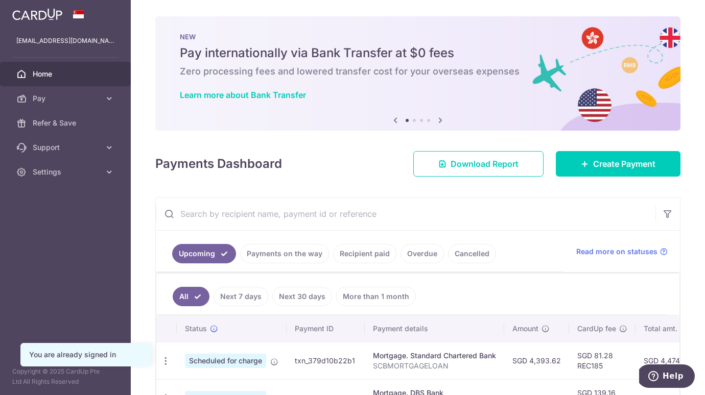
scroll to position [195, 0]
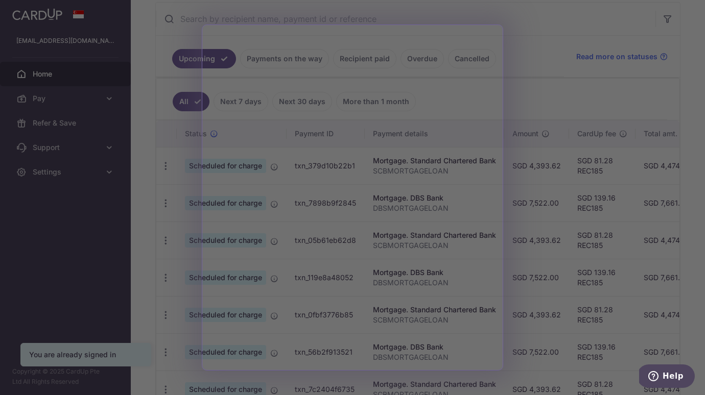
click at [517, 92] on div at bounding box center [356, 199] width 712 height 399
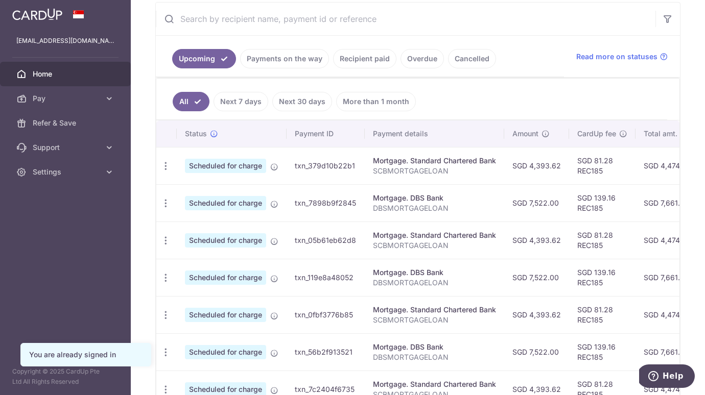
click at [363, 58] on link "Recipient paid" at bounding box center [364, 58] width 63 height 19
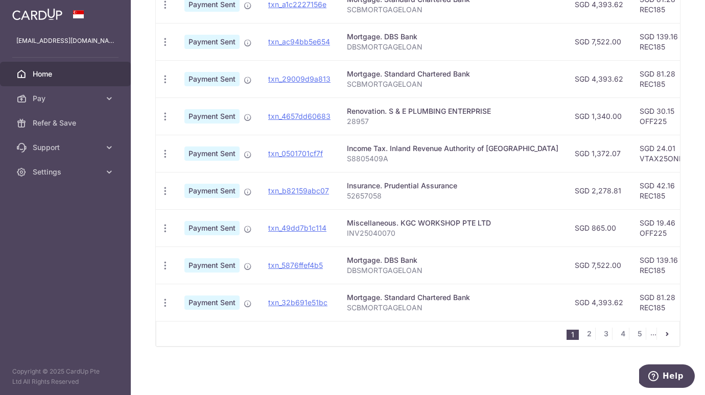
scroll to position [351, 0]
click at [591, 338] on link "2" at bounding box center [589, 334] width 12 height 12
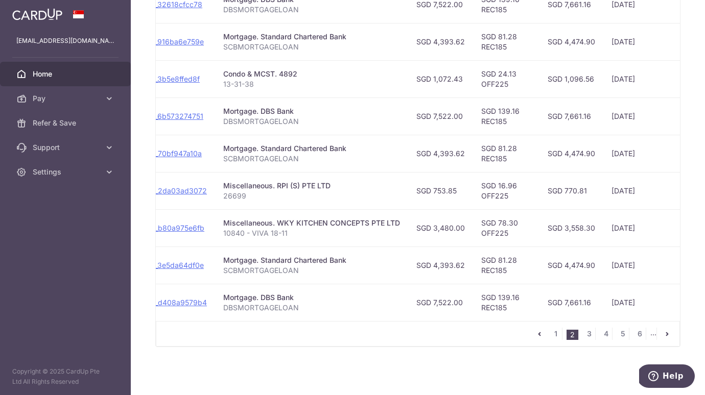
scroll to position [0, 124]
click at [587, 332] on link "3" at bounding box center [589, 334] width 12 height 12
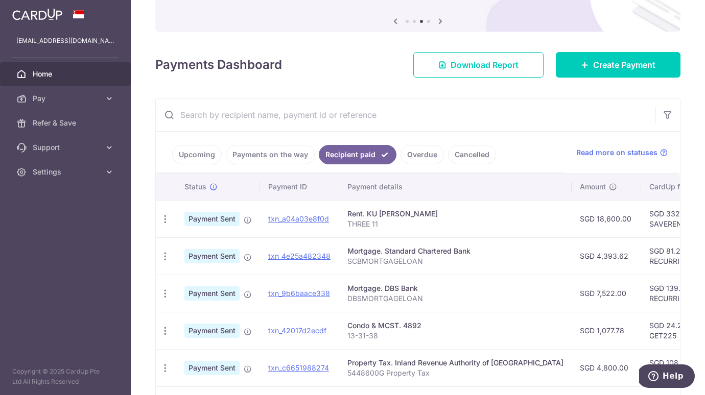
scroll to position [0, 0]
drag, startPoint x: 560, startPoint y: 218, endPoint x: 601, endPoint y: 219, distance: 40.9
click at [601, 219] on td "SGD 18,600.00" at bounding box center [605, 218] width 69 height 37
click at [118, 96] on link "Pay" at bounding box center [65, 98] width 131 height 25
click at [70, 82] on link "Home" at bounding box center [65, 74] width 131 height 25
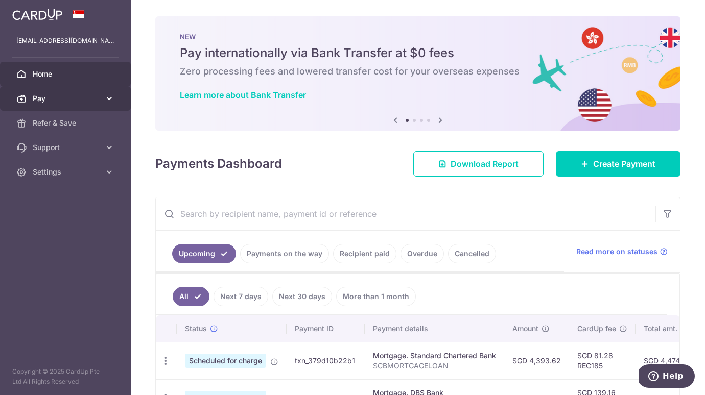
click at [60, 98] on span "Pay" at bounding box center [66, 98] width 67 height 10
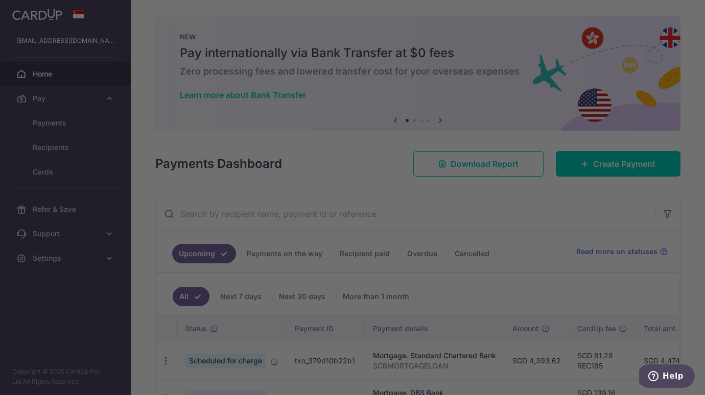
click at [61, 146] on div at bounding box center [356, 199] width 712 height 399
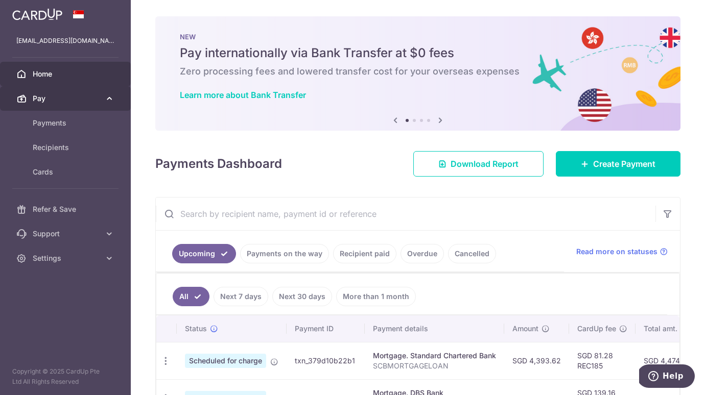
click at [81, 100] on span "Pay" at bounding box center [66, 98] width 67 height 10
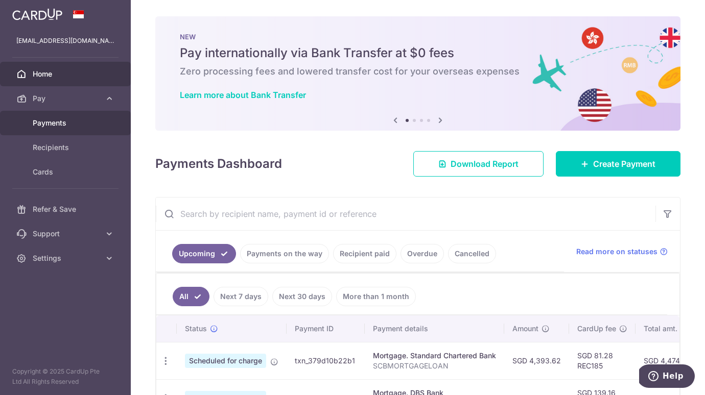
click at [60, 119] on span "Payments" at bounding box center [66, 123] width 67 height 10
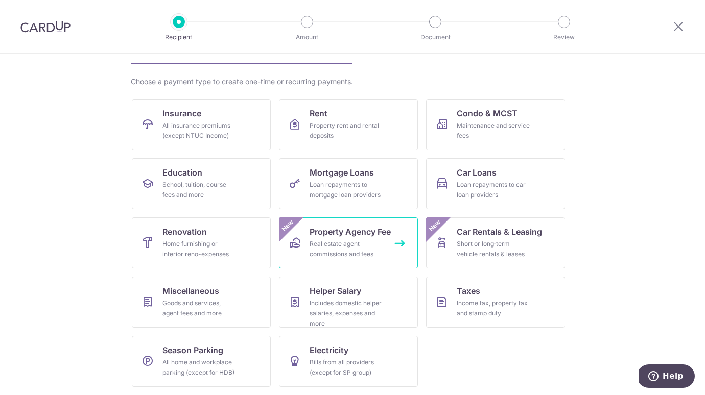
scroll to position [62, 0]
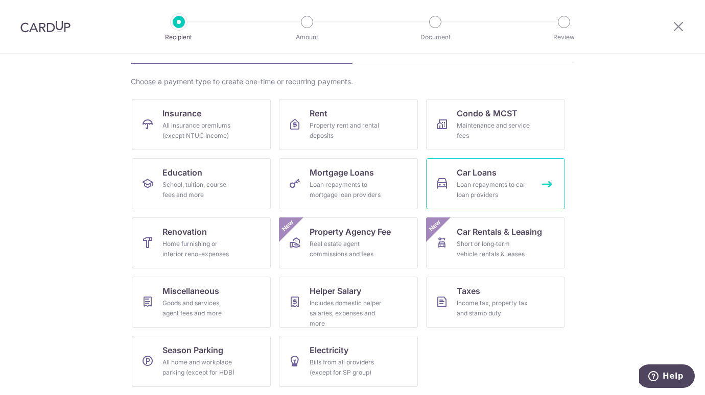
click at [511, 188] on div "Loan repayments to car loan providers" at bounding box center [494, 190] width 74 height 20
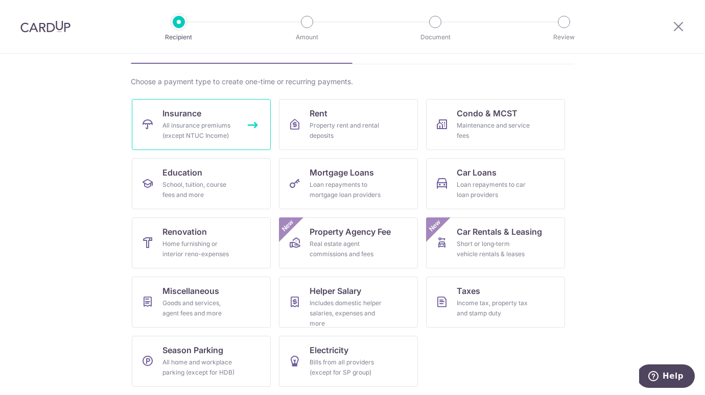
scroll to position [62, 0]
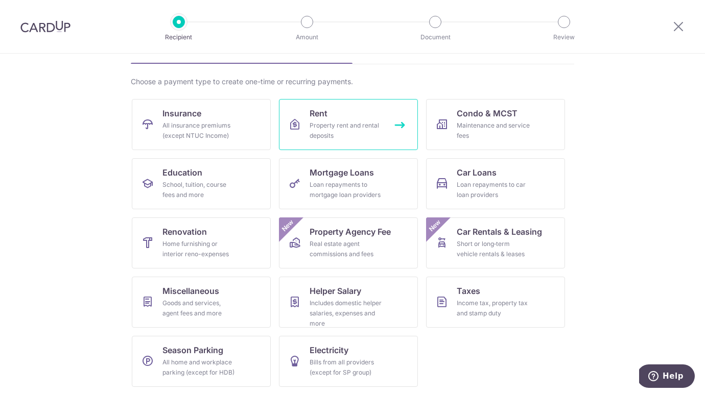
click at [334, 134] on div "Property rent and rental deposits" at bounding box center [346, 131] width 74 height 20
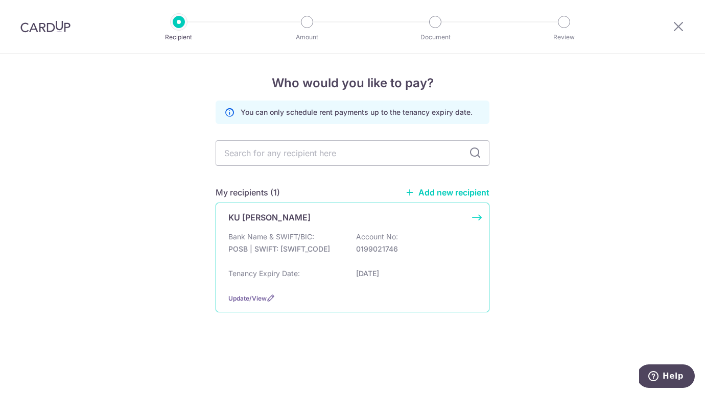
click at [297, 221] on div "KU [PERSON_NAME]" at bounding box center [346, 217] width 236 height 12
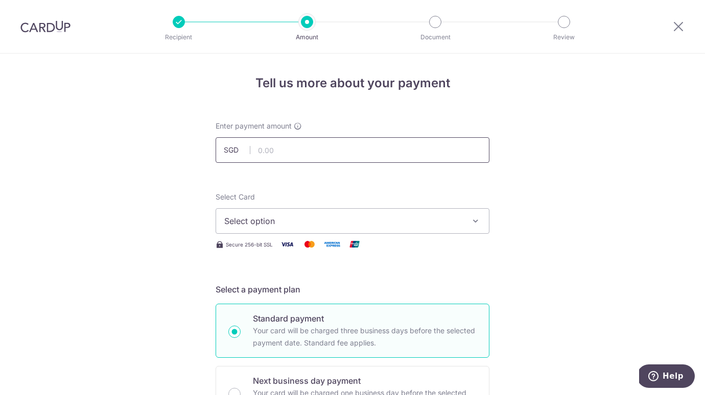
click at [295, 153] on input "text" at bounding box center [353, 150] width 274 height 26
type input "1"
type input "18,600.00"
click at [257, 216] on span "Select option" at bounding box center [343, 221] width 238 height 12
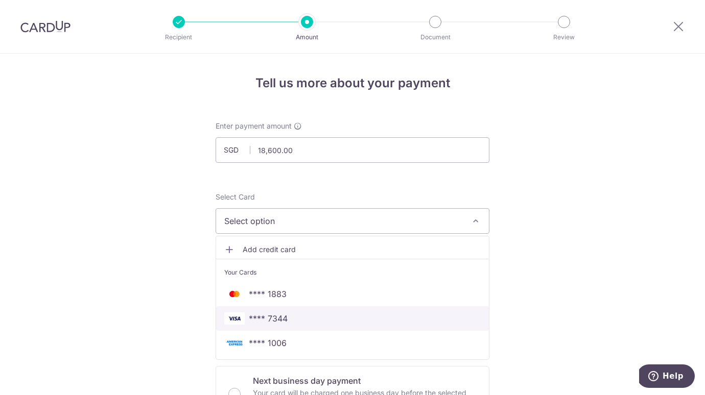
click at [274, 317] on span "**** 7344" at bounding box center [268, 319] width 39 height 12
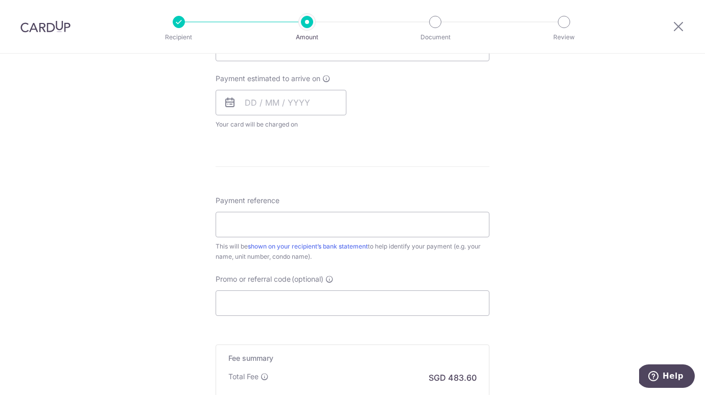
scroll to position [453, 0]
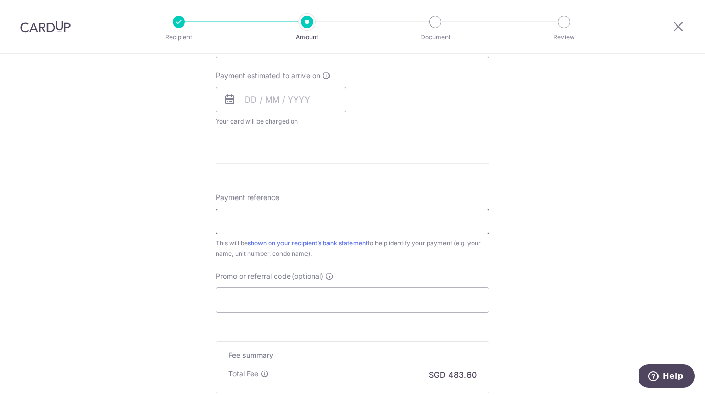
click at [261, 222] on input "Payment reference" at bounding box center [353, 222] width 274 height 26
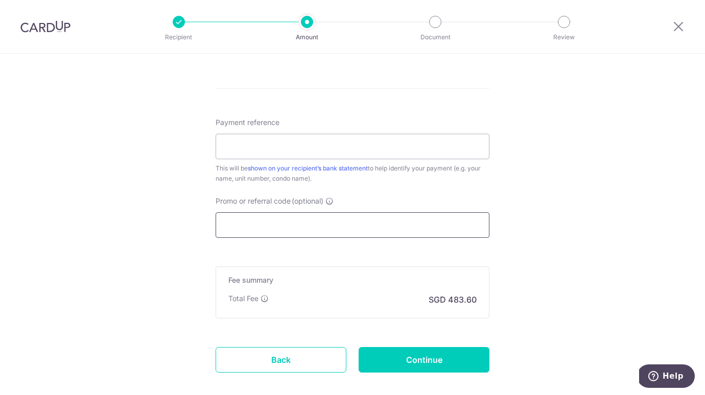
click at [261, 222] on input "Promo or referral code (optional)" at bounding box center [353, 225] width 274 height 26
paste input "SAVERENT179"
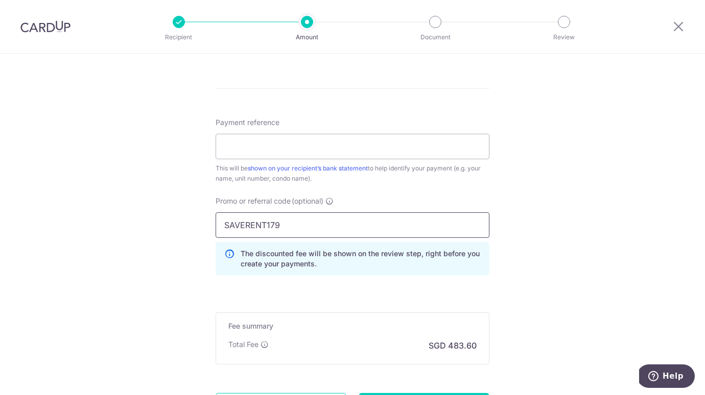
click at [346, 231] on input "SAVERENT179" at bounding box center [353, 225] width 274 height 26
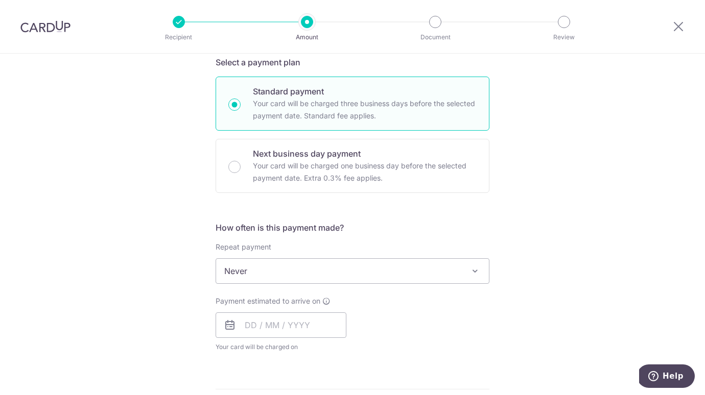
scroll to position [302, 0]
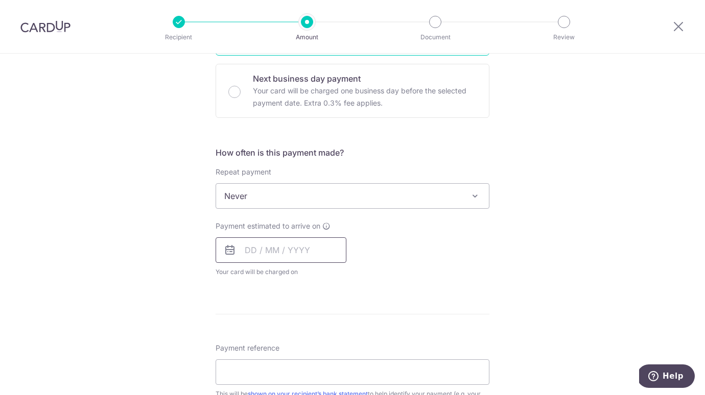
type input "SAVERENT179"
click at [256, 244] on input "text" at bounding box center [281, 250] width 131 height 26
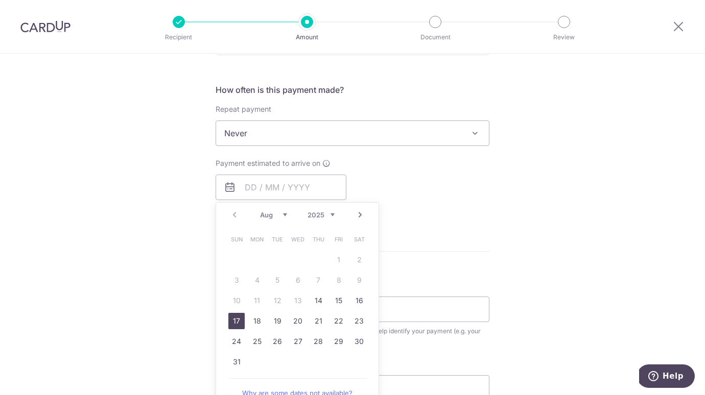
click at [240, 321] on link "17" at bounding box center [236, 321] width 16 height 16
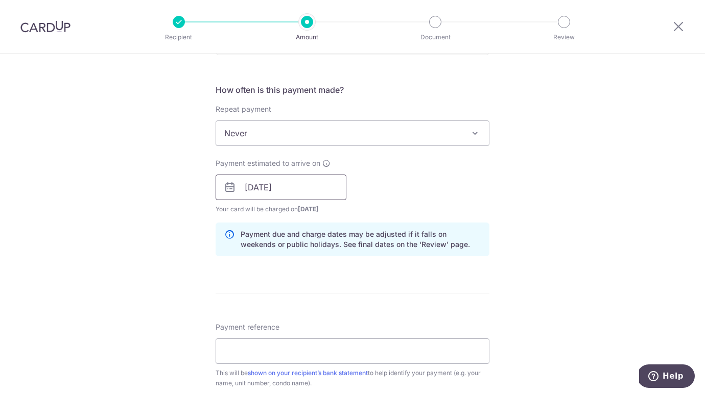
click at [323, 188] on input "17/08/2025" at bounding box center [281, 188] width 131 height 26
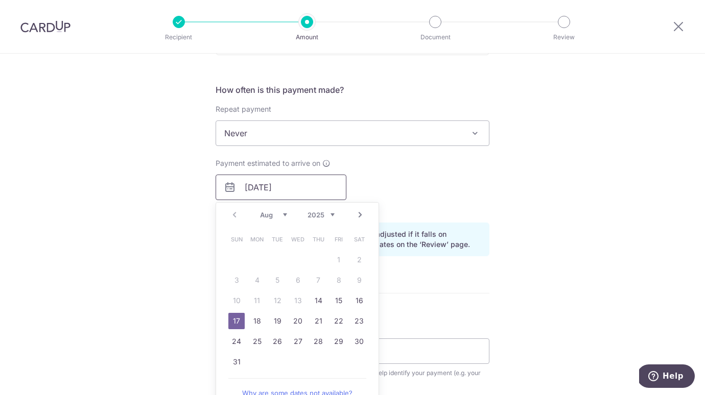
click at [323, 188] on input "17/08/2025" at bounding box center [281, 188] width 131 height 26
click at [385, 191] on div "Payment estimated to arrive on 17/08/2025 Prev Next Aug Sep Oct Nov Dec 2025 20…" at bounding box center [352, 186] width 286 height 56
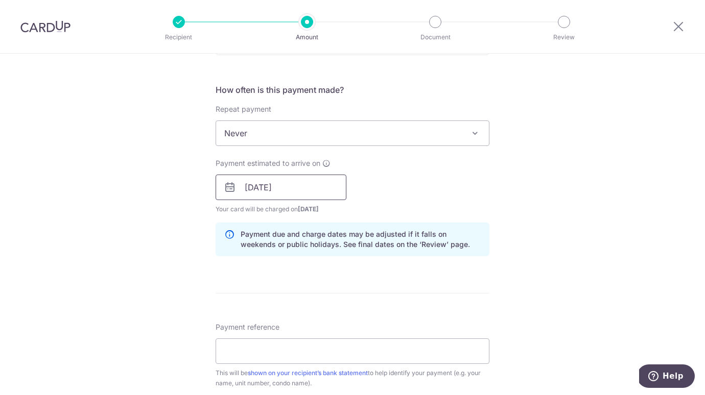
click at [313, 188] on input "17/08/2025" at bounding box center [281, 188] width 131 height 26
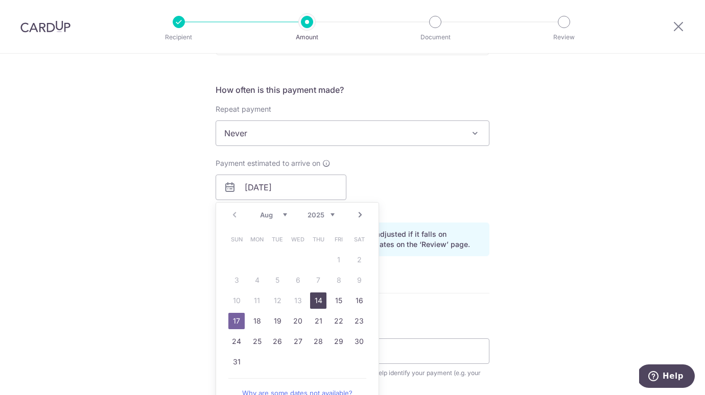
click at [322, 300] on link "14" at bounding box center [318, 301] width 16 height 16
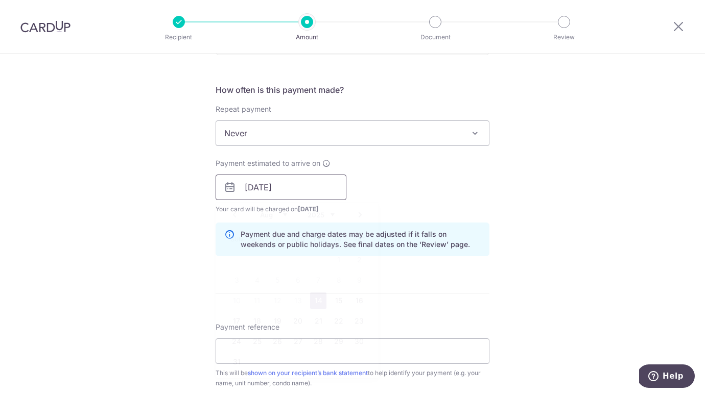
click at [330, 193] on input "14/08/2025" at bounding box center [281, 188] width 131 height 26
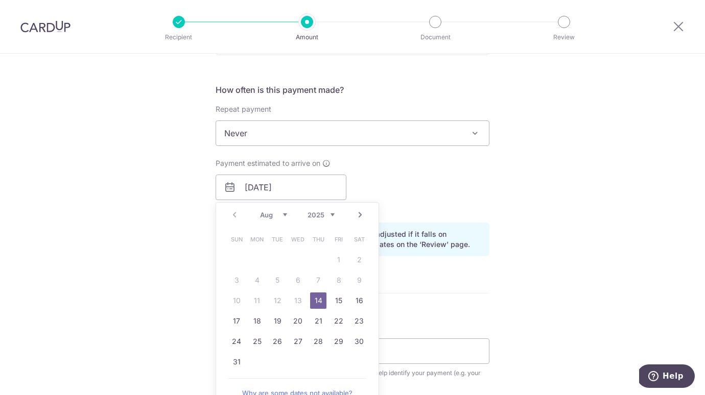
click at [306, 319] on td "20" at bounding box center [298, 321] width 20 height 20
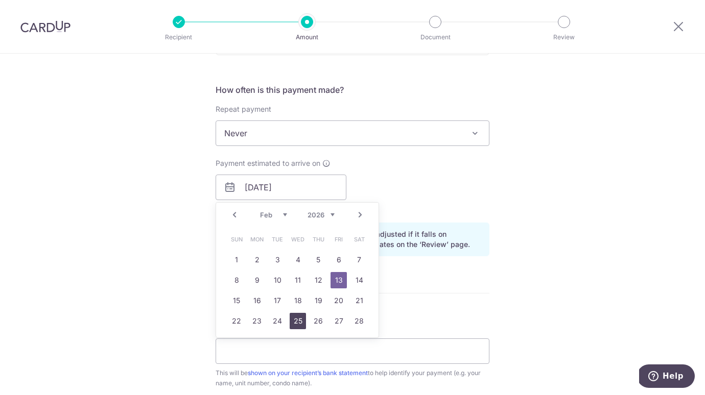
click at [299, 321] on form "Enter payment amount SGD 18,600.00 18600.00 Select Card **** 7344 Add credit ca…" at bounding box center [353, 204] width 274 height 896
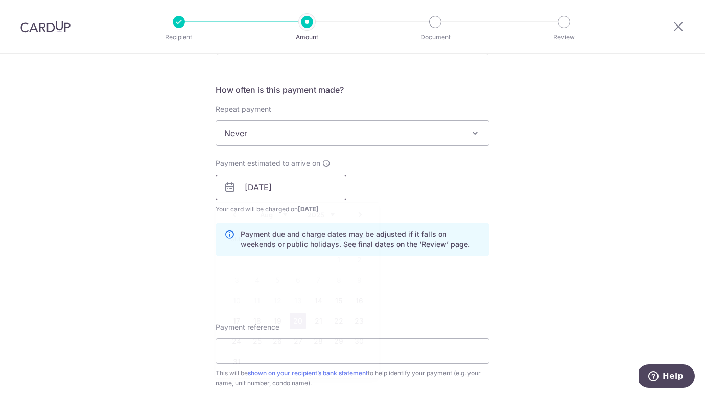
click at [321, 191] on input "20/08/2025" at bounding box center [281, 188] width 131 height 26
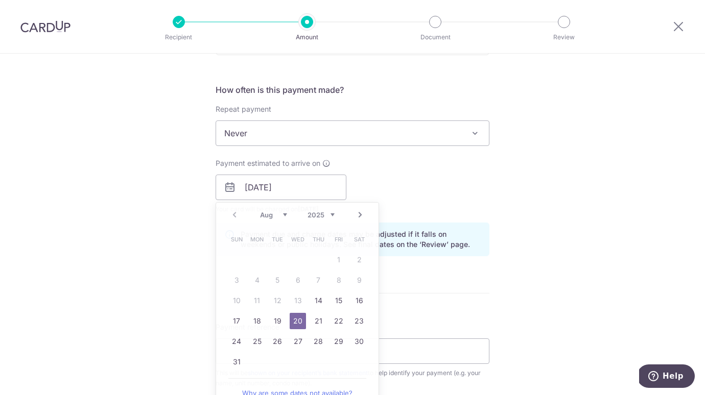
click at [380, 183] on div "Payment estimated to arrive on 20/08/2025 Prev Next Aug Sep Oct Nov Dec 2025 20…" at bounding box center [352, 186] width 286 height 56
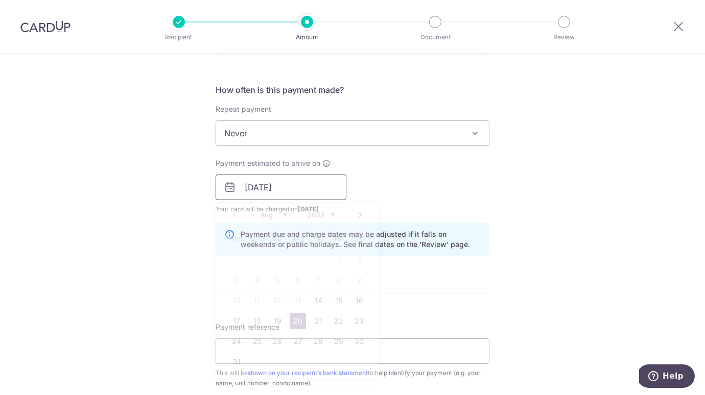
click at [317, 193] on input "20/08/2025" at bounding box center [281, 188] width 131 height 26
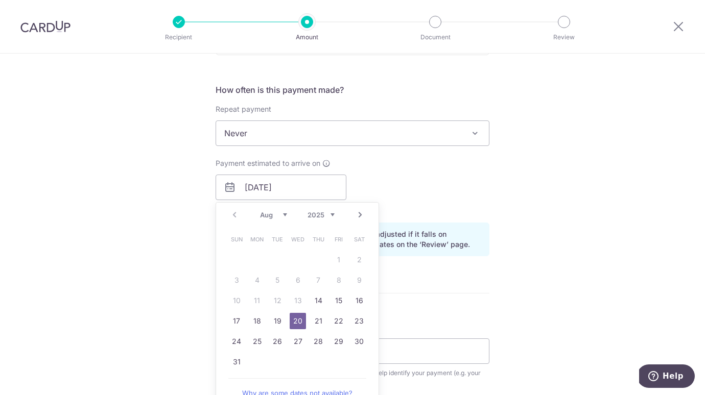
click at [317, 312] on td "21" at bounding box center [318, 321] width 20 height 20
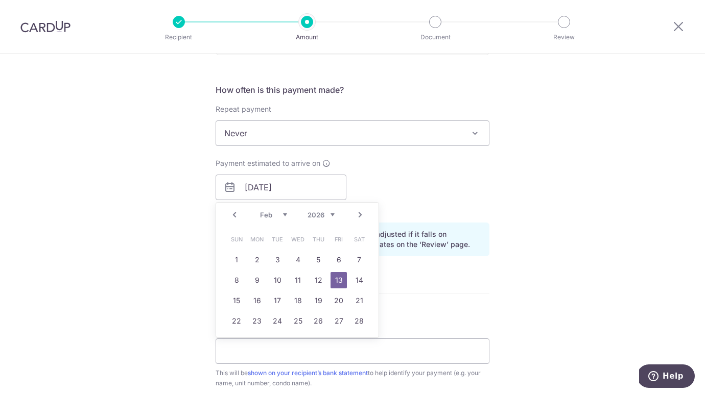
click at [317, 317] on link "26" at bounding box center [318, 321] width 16 height 16
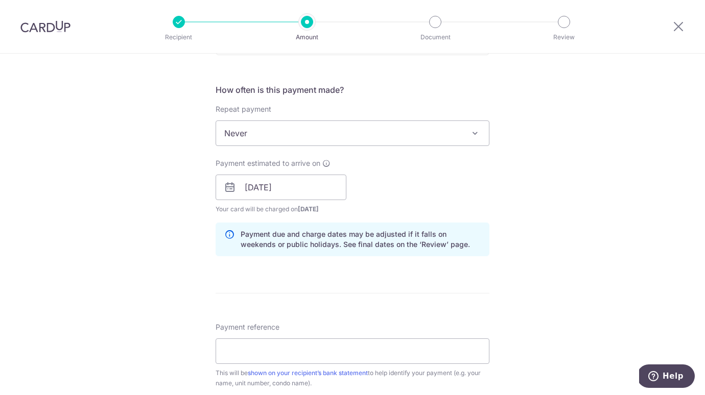
click at [392, 175] on div "Payment estimated to arrive on 21/08/2025 Prev Next Jan Feb Mar Apr May Jun Jul…" at bounding box center [352, 186] width 286 height 56
click at [315, 186] on input "21/08/2025" at bounding box center [281, 188] width 131 height 26
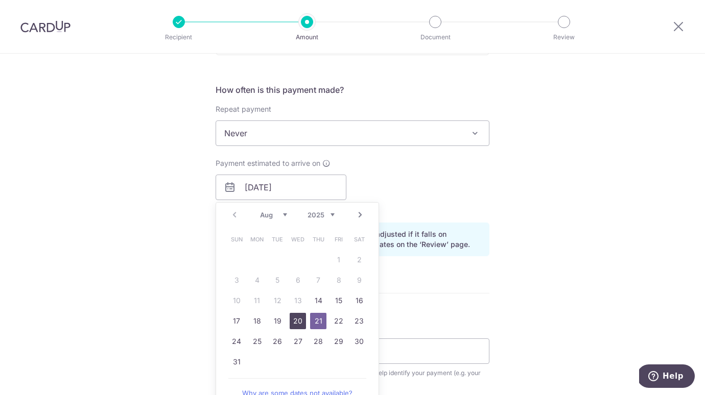
click at [301, 323] on link "20" at bounding box center [298, 321] width 16 height 16
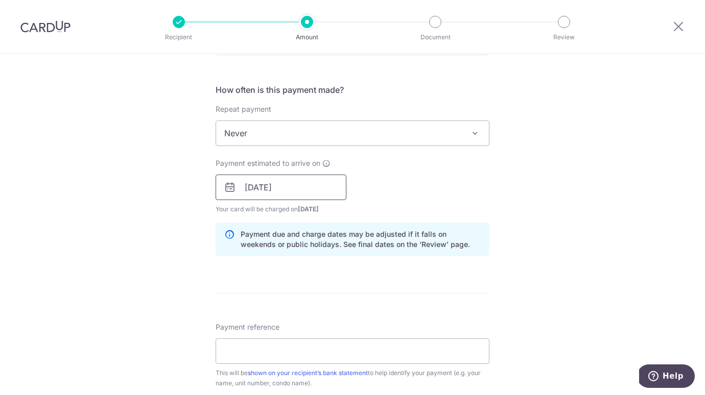
click at [309, 185] on input "[DATE]" at bounding box center [281, 188] width 131 height 26
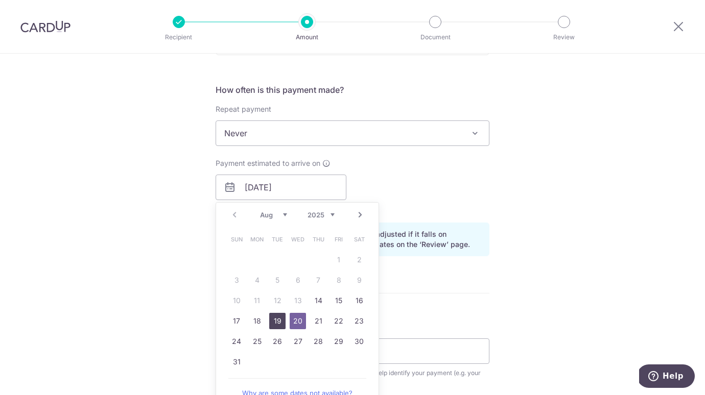
click at [279, 325] on link "19" at bounding box center [277, 321] width 16 height 16
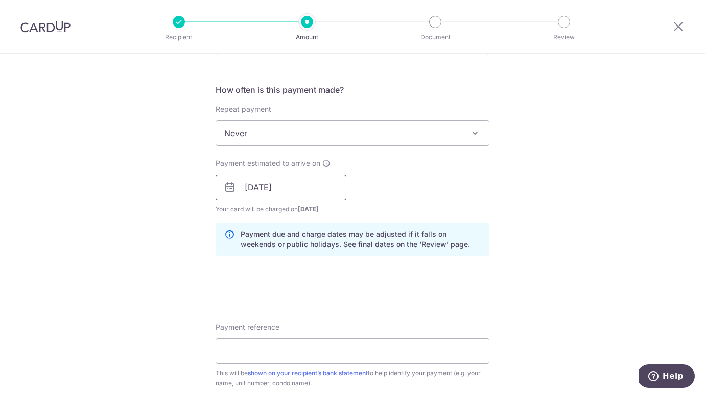
click at [323, 187] on input "19/08/2025" at bounding box center [281, 188] width 131 height 26
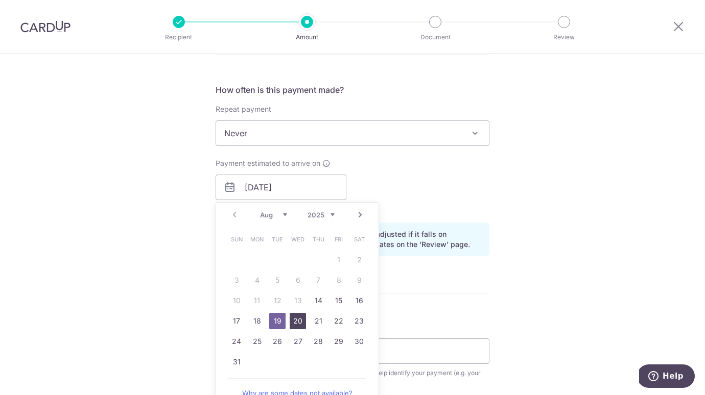
click at [299, 317] on link "20" at bounding box center [298, 321] width 16 height 16
type input "[DATE]"
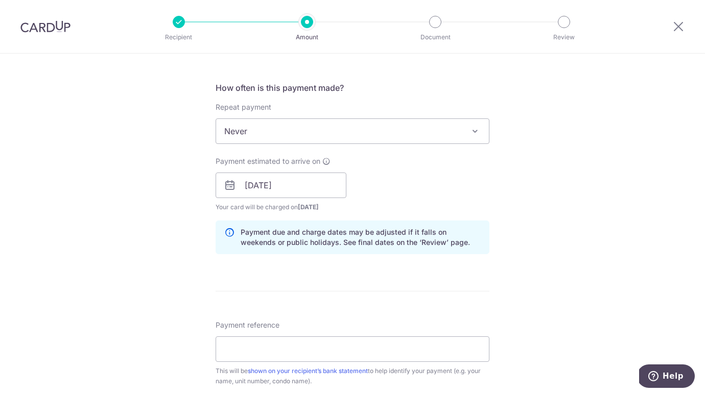
scroll to position [576, 0]
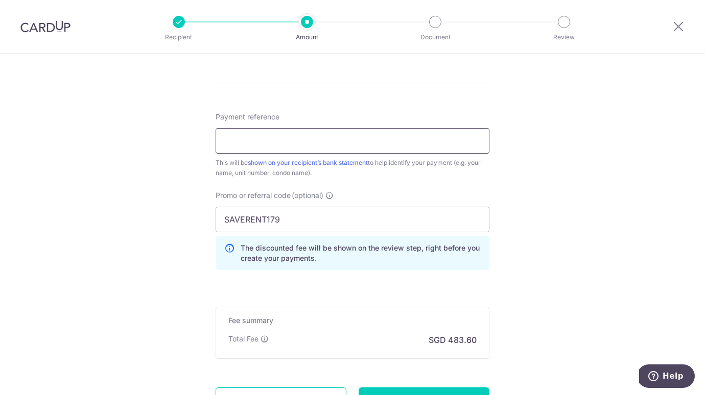
click at [307, 140] on input "Payment reference" at bounding box center [353, 141] width 274 height 26
type input "AUGRENT2025"
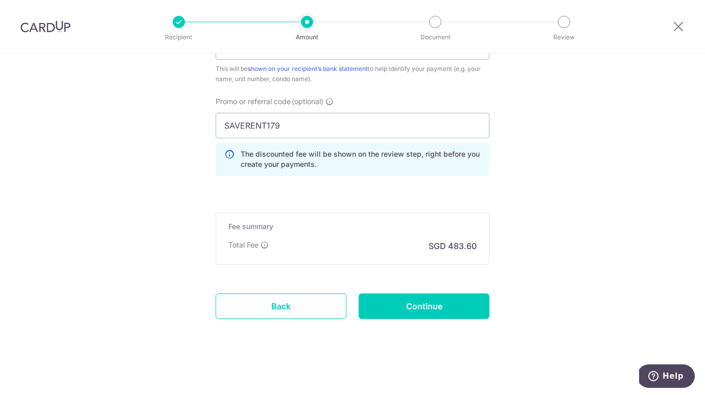
scroll to position [670, 0]
click at [406, 299] on input "Continue" at bounding box center [424, 306] width 131 height 26
type input "Create Schedule"
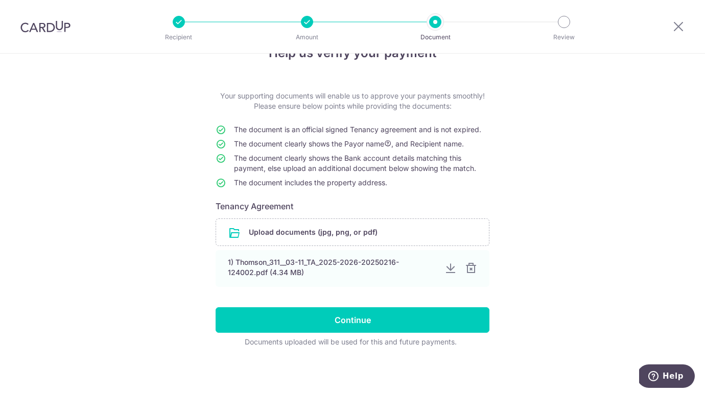
scroll to position [30, 0]
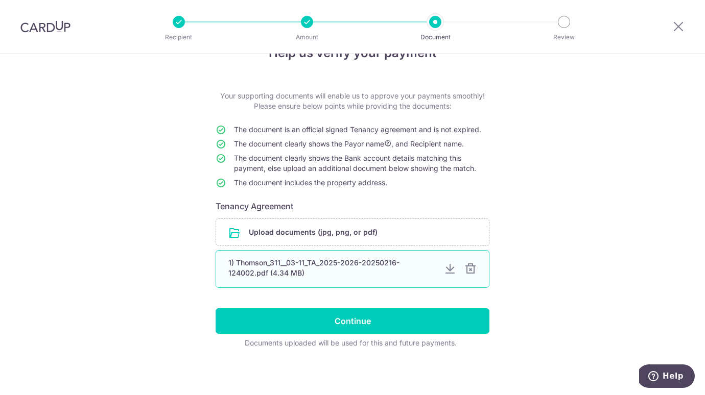
click at [451, 274] on div at bounding box center [450, 269] width 12 height 12
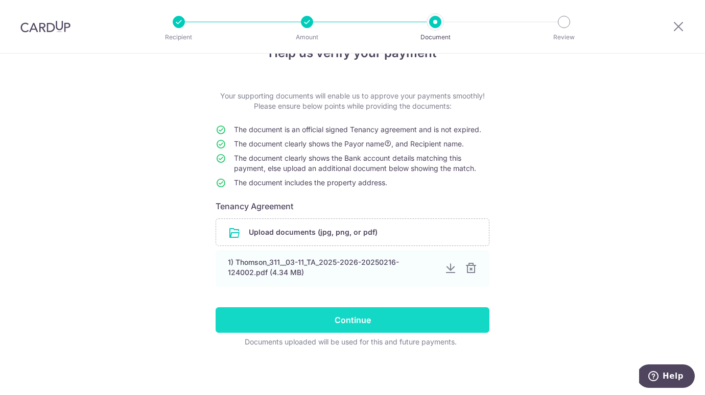
click at [341, 323] on input "Continue" at bounding box center [353, 320] width 274 height 26
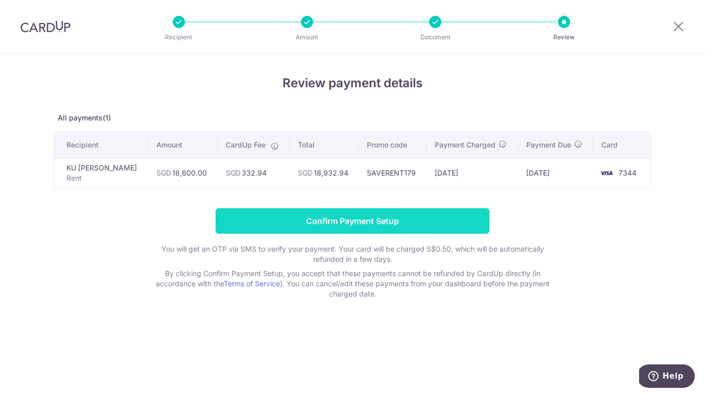
click at [353, 226] on input "Confirm Payment Setup" at bounding box center [353, 221] width 274 height 26
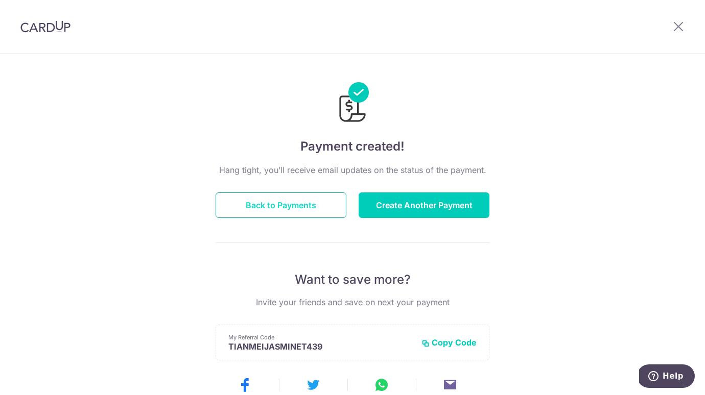
scroll to position [-1, 0]
click at [308, 206] on button "Back to Payments" at bounding box center [281, 206] width 131 height 26
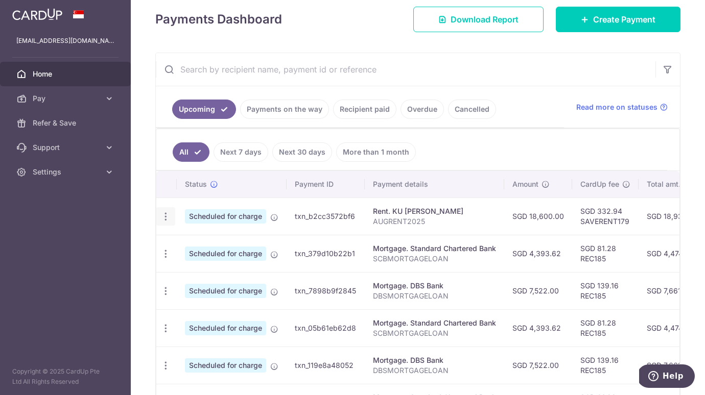
click at [157, 212] on div "Update payment Cancel payment" at bounding box center [165, 216] width 19 height 19
click at [172, 220] on div "Update payment Cancel payment" at bounding box center [165, 216] width 19 height 19
click at [165, 218] on icon "button" at bounding box center [165, 216] width 11 height 11
click at [316, 222] on td "txn_b2cc3572bf6" at bounding box center [326, 216] width 78 height 37
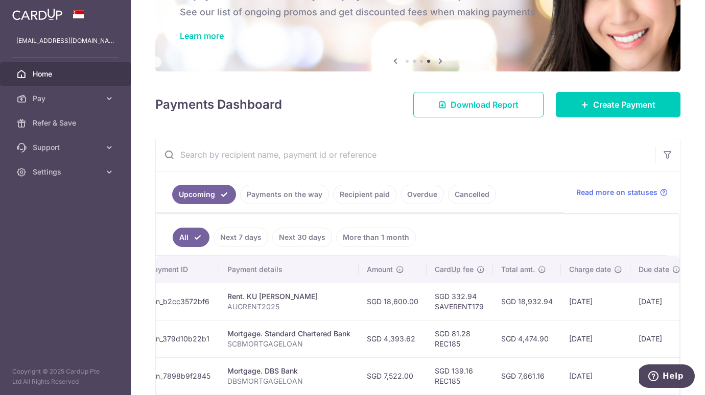
scroll to position [274, 0]
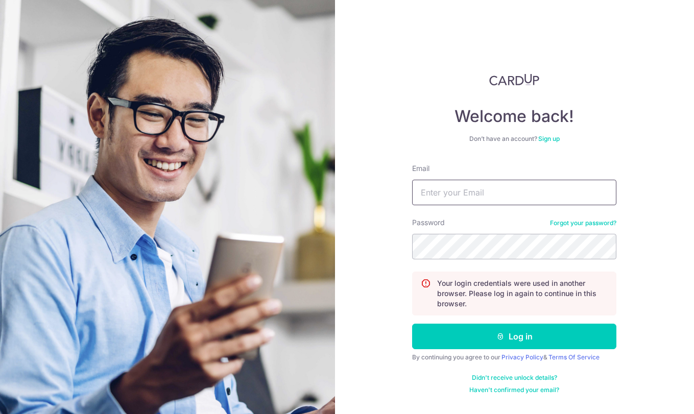
type input "jaasminee.tan@gmail.com"
click at [514, 337] on button "Log in" at bounding box center [514, 337] width 204 height 26
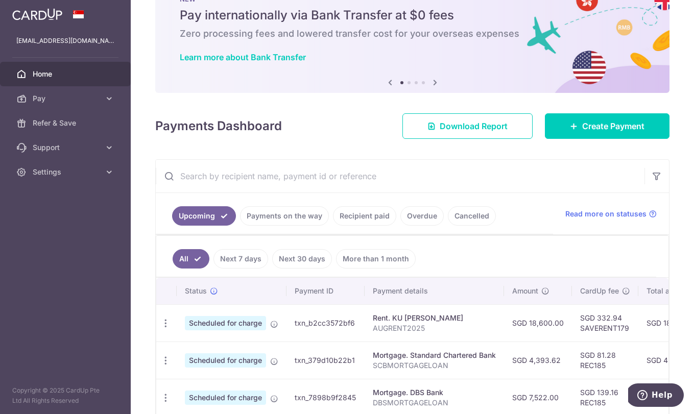
scroll to position [54, 0]
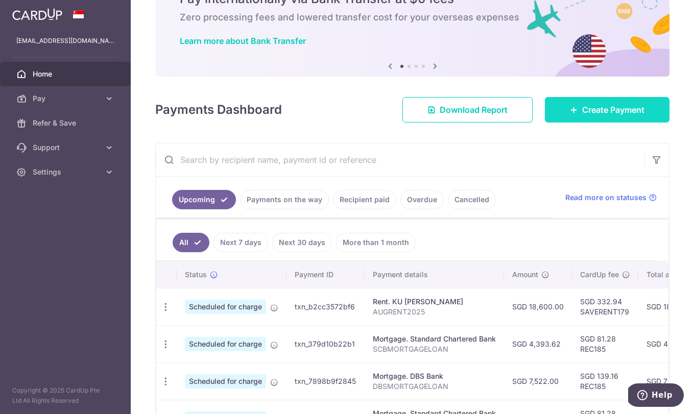
click at [623, 100] on link "Create Payment" at bounding box center [607, 110] width 125 height 26
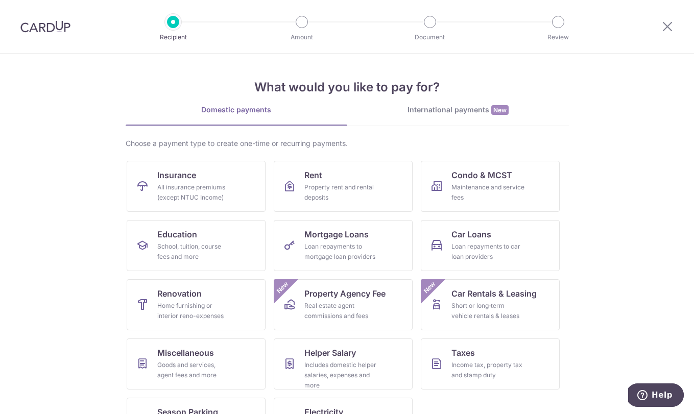
scroll to position [22, 0]
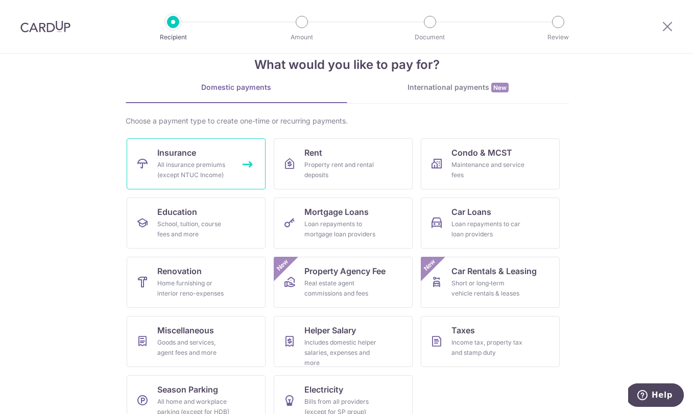
click at [210, 171] on div "All insurance premiums (except NTUC Income)" at bounding box center [194, 170] width 74 height 20
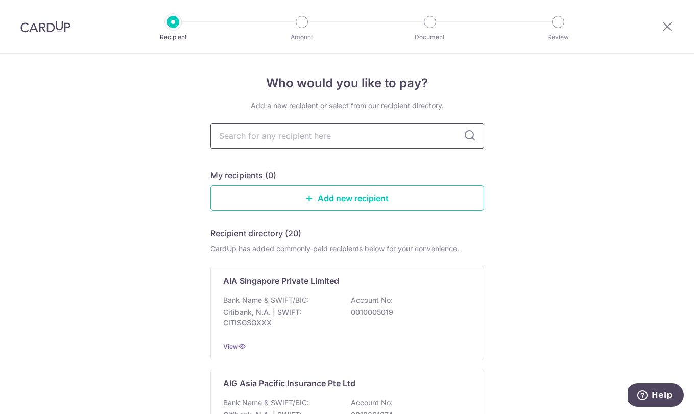
type input "o"
type input "prudential"
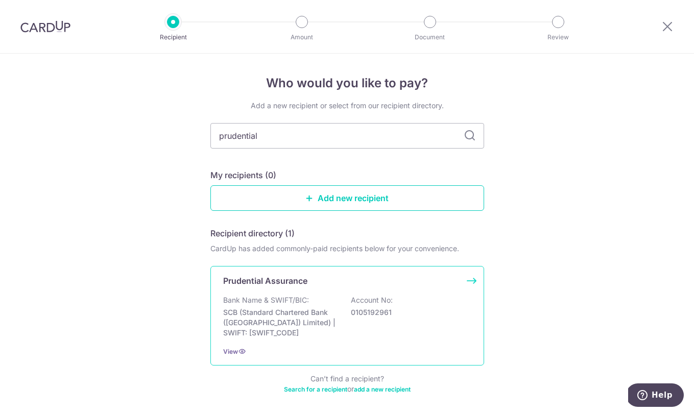
click at [292, 286] on p "Prudential Assurance" at bounding box center [265, 281] width 84 height 12
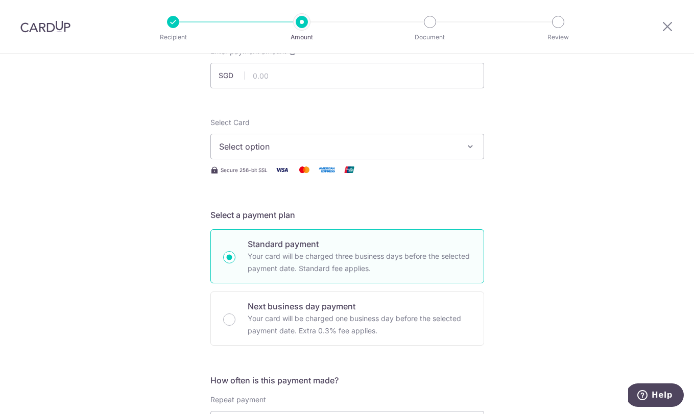
scroll to position [86, 0]
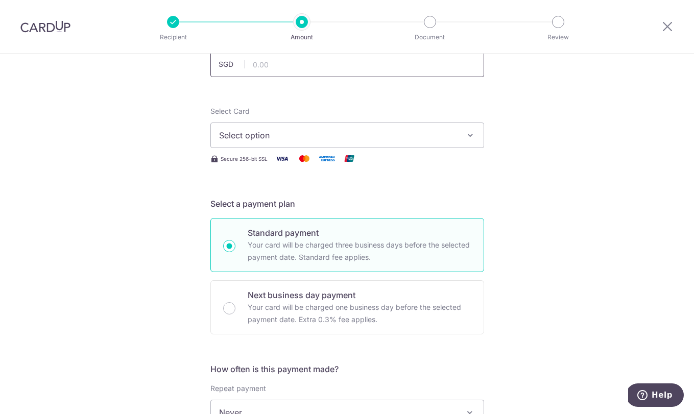
click at [272, 65] on input "text" at bounding box center [347, 65] width 274 height 26
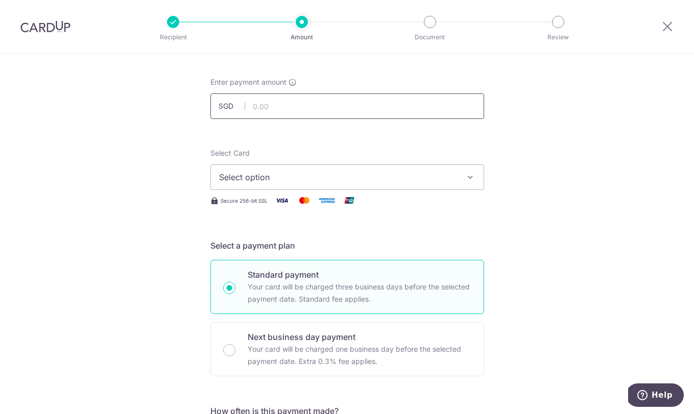
scroll to position [39, 0]
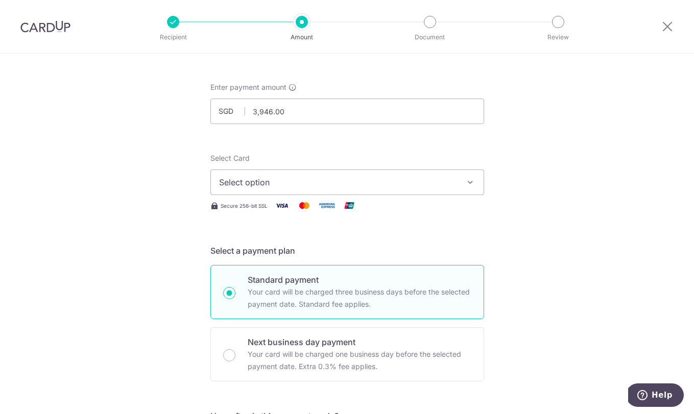
type input "3,946.00"
click at [263, 181] on span "Select option" at bounding box center [338, 182] width 238 height 12
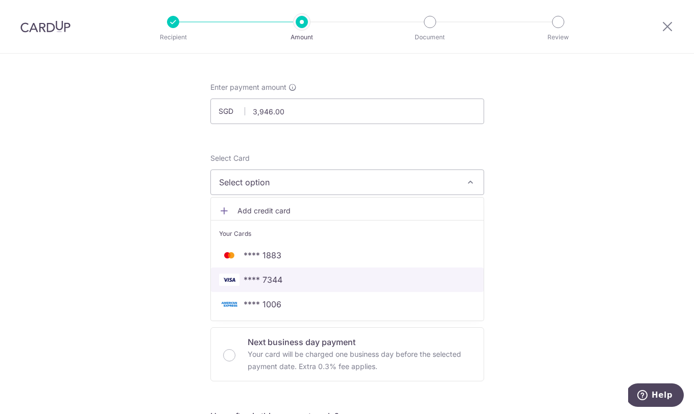
click at [264, 282] on span "**** 7344" at bounding box center [263, 280] width 39 height 12
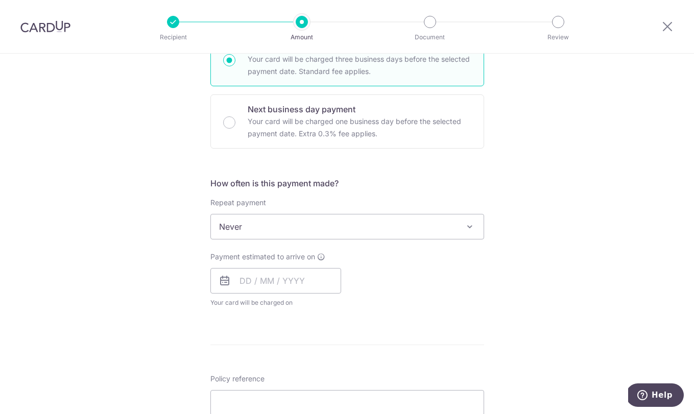
scroll to position [285, 0]
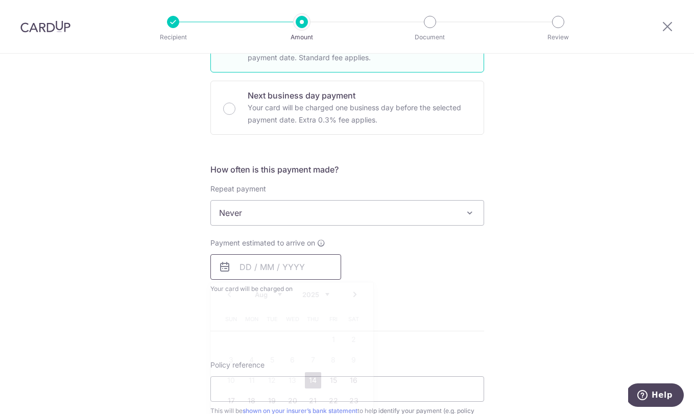
click at [242, 264] on input "text" at bounding box center [275, 267] width 131 height 26
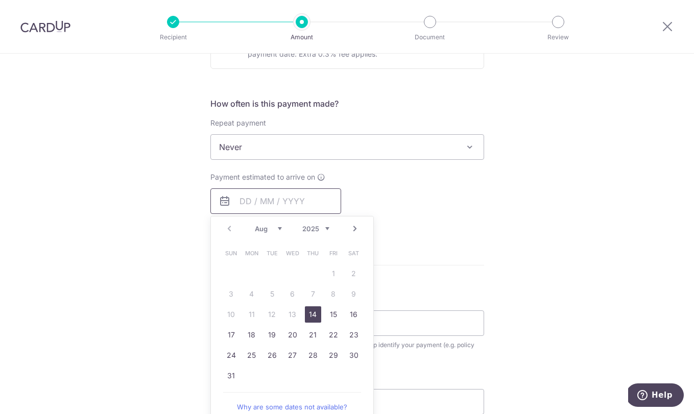
scroll to position [353, 0]
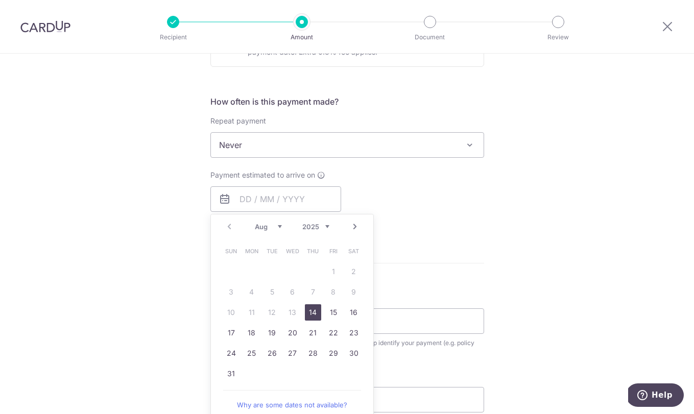
click at [313, 309] on link "14" at bounding box center [313, 312] width 16 height 16
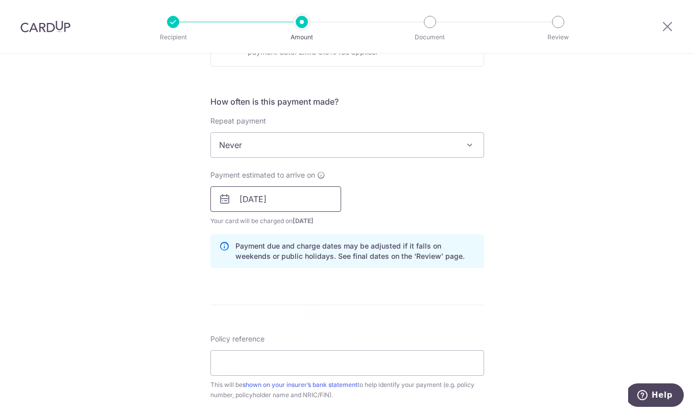
click at [287, 201] on input "[DATE]" at bounding box center [275, 199] width 131 height 26
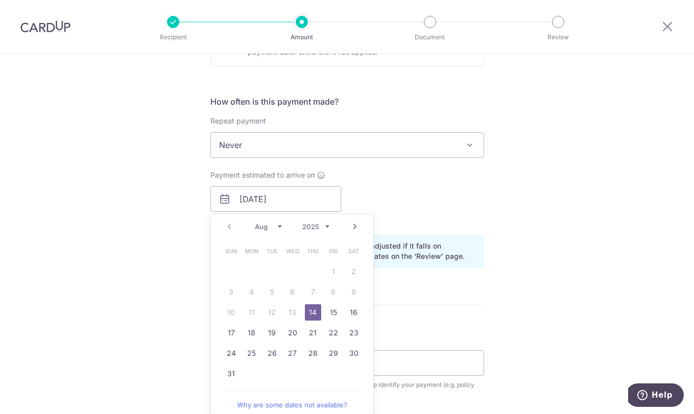
click at [411, 225] on div "Payment estimated to arrive on 14/08/2025 Prev Next Aug Sep Oct Nov Dec 2025 20…" at bounding box center [347, 198] width 286 height 56
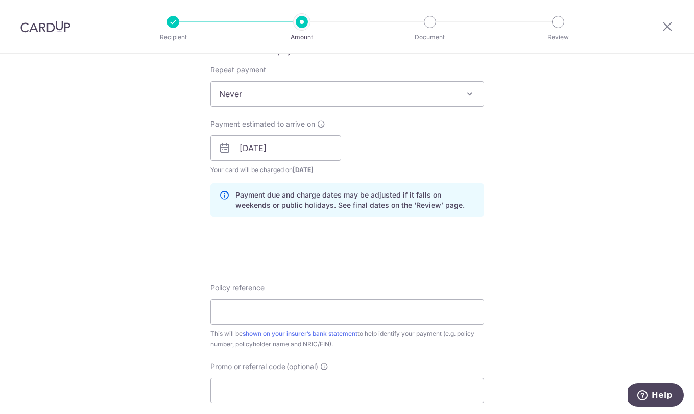
scroll to position [406, 0]
click at [303, 146] on input "[DATE]" at bounding box center [275, 147] width 131 height 26
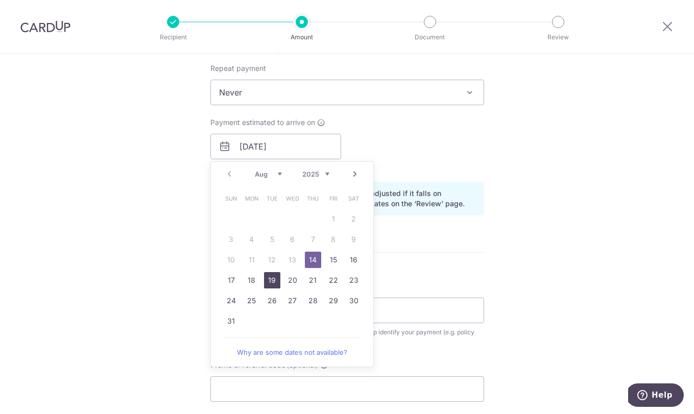
click at [273, 286] on link "19" at bounding box center [272, 280] width 16 height 16
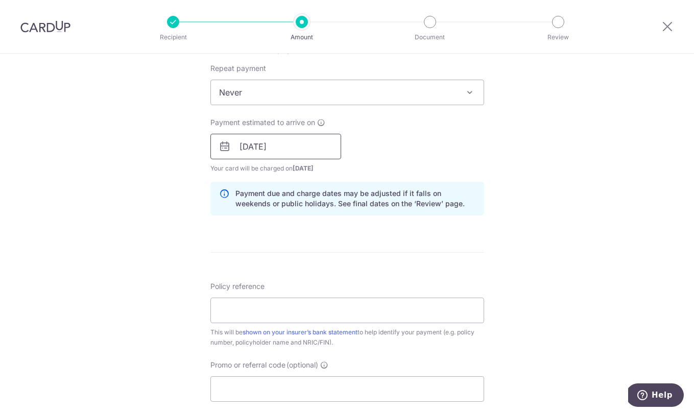
click at [273, 147] on input "19/08/2025" at bounding box center [275, 147] width 131 height 26
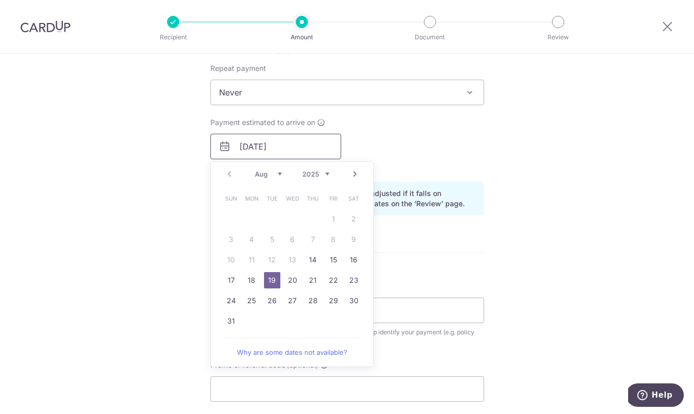
click at [272, 147] on input "19/08/2025" at bounding box center [275, 147] width 131 height 26
click at [405, 156] on div "Payment estimated to arrive on 19/08/2025 Prev Next Aug Sep Oct Nov Dec 2025 20…" at bounding box center [347, 145] width 286 height 56
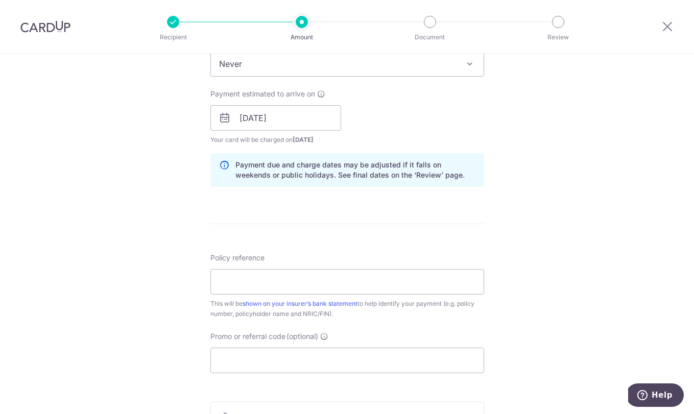
scroll to position [435, 0]
click at [264, 120] on input "19/08/2025" at bounding box center [275, 118] width 131 height 26
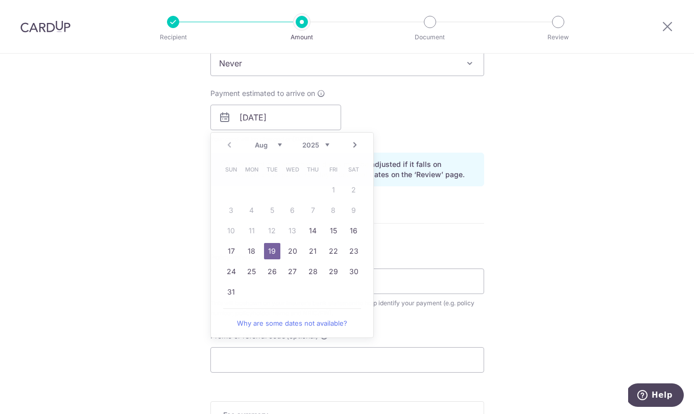
click at [409, 132] on div "Payment estimated to arrive on 19/08/2025 Prev Next Aug Sep Oct Nov Dec 2025 20…" at bounding box center [347, 116] width 286 height 56
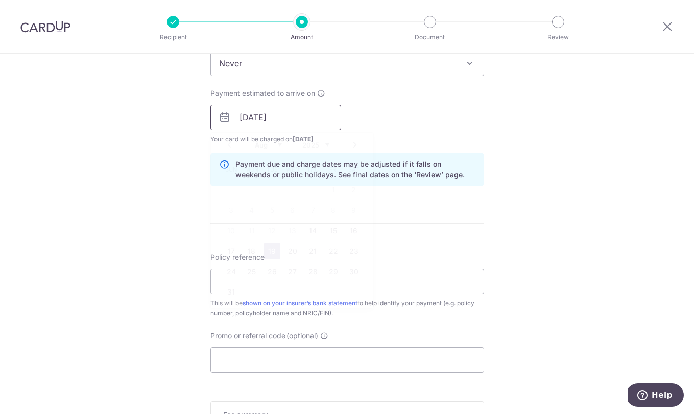
click at [289, 120] on input "19/08/2025" at bounding box center [275, 118] width 131 height 26
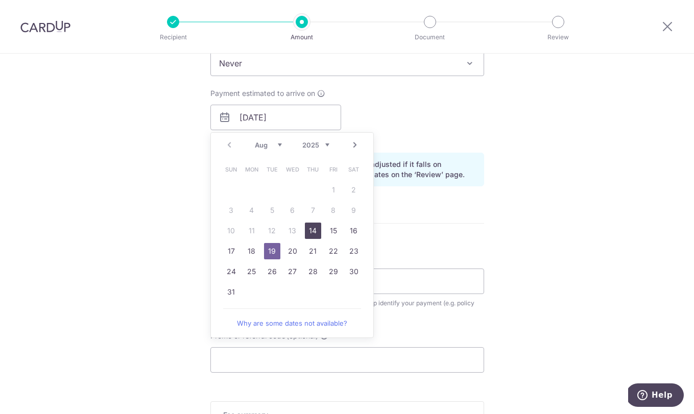
click at [317, 231] on link "14" at bounding box center [313, 231] width 16 height 16
type input "14/08/2025"
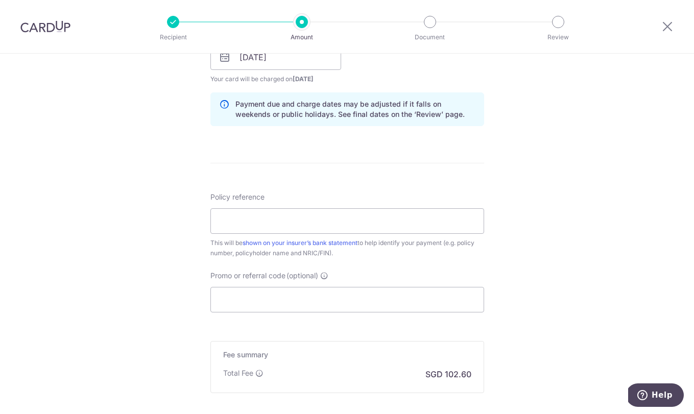
scroll to position [498, 0]
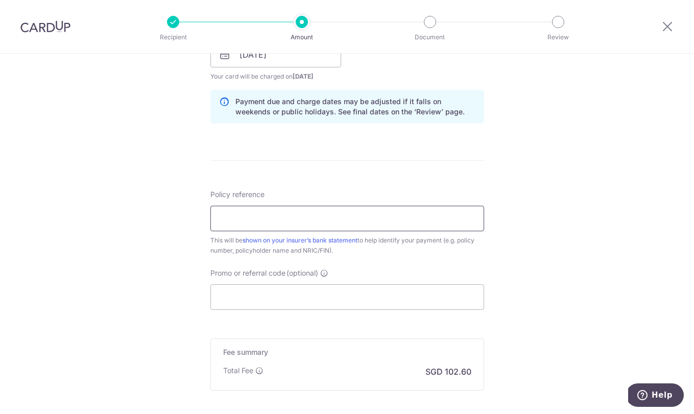
click at [324, 222] on input "Policy reference" at bounding box center [347, 219] width 274 height 26
paste input "75274587"
click at [326, 221] on input "75274587" at bounding box center [347, 219] width 274 height 26
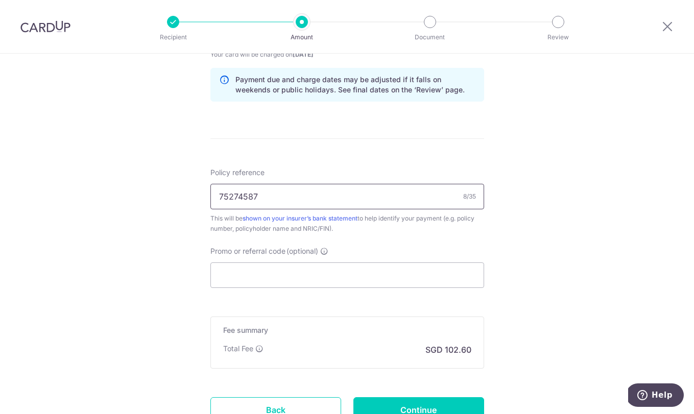
type input "75274587"
click at [345, 236] on div "Policy reference 75274587 8/35 This will be shown on your insurer’s bank statem…" at bounding box center [347, 228] width 274 height 121
click at [298, 278] on input "Promo or referral code (optional)" at bounding box center [347, 275] width 274 height 26
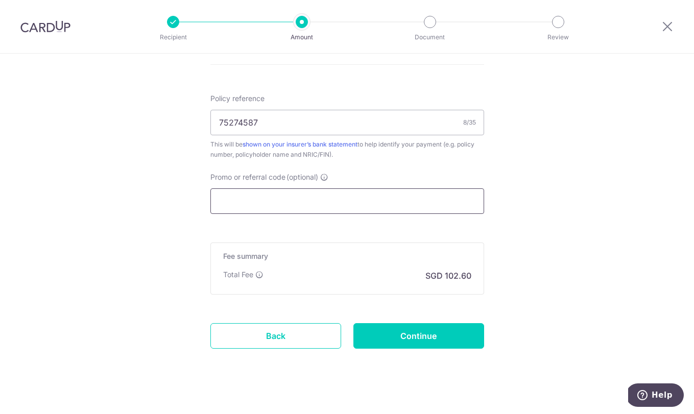
scroll to position [598, 0]
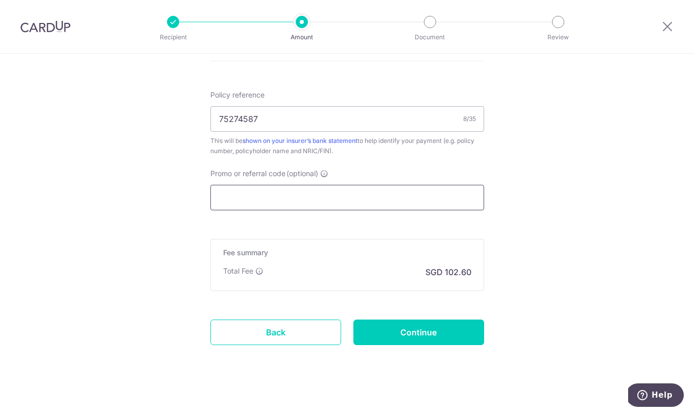
paste input "MILELION"
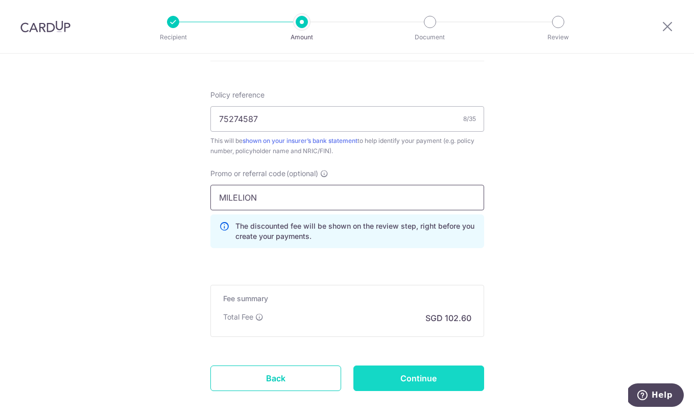
type input "MILELION"
click at [384, 368] on input "Continue" at bounding box center [418, 379] width 131 height 26
type input "Create Schedule"
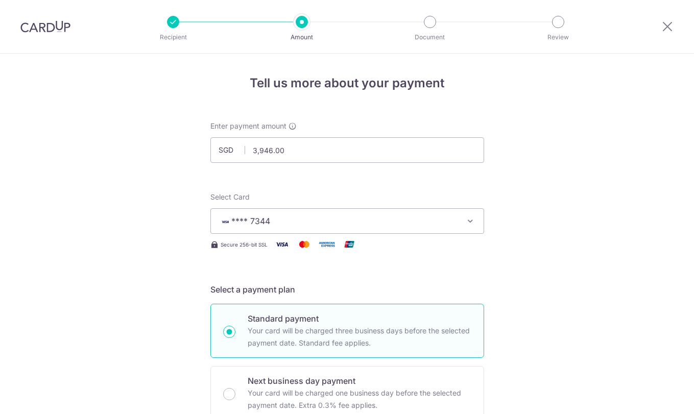
scroll to position [665, 0]
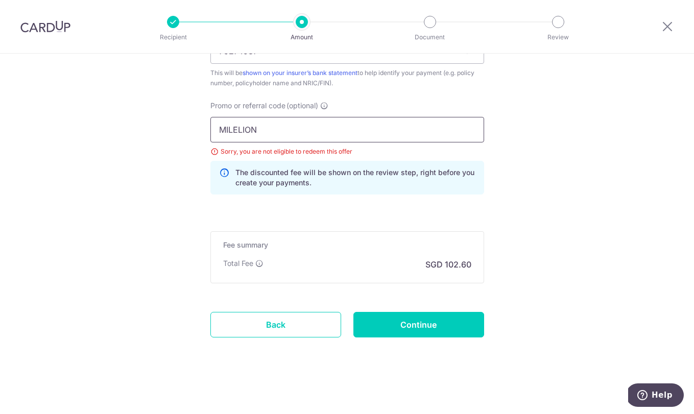
drag, startPoint x: 318, startPoint y: 133, endPoint x: 185, endPoint y: 138, distance: 132.9
paste input "OFF225"
drag, startPoint x: 313, startPoint y: 128, endPoint x: 163, endPoint y: 126, distance: 149.6
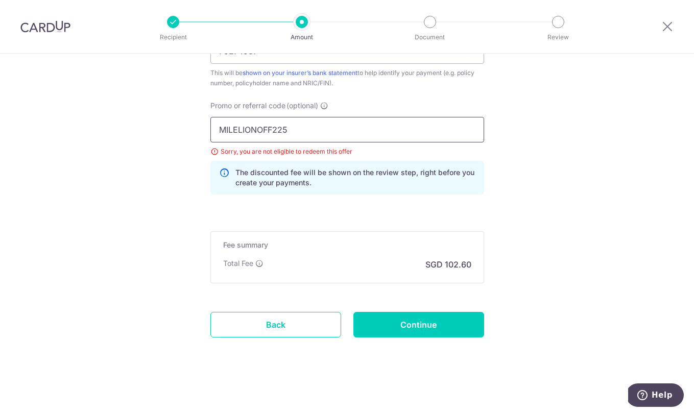
paste input "text"
type input "OFF225"
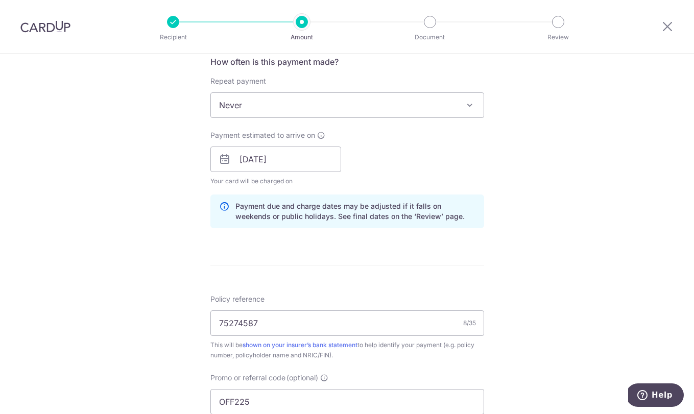
scroll to position [326, 0]
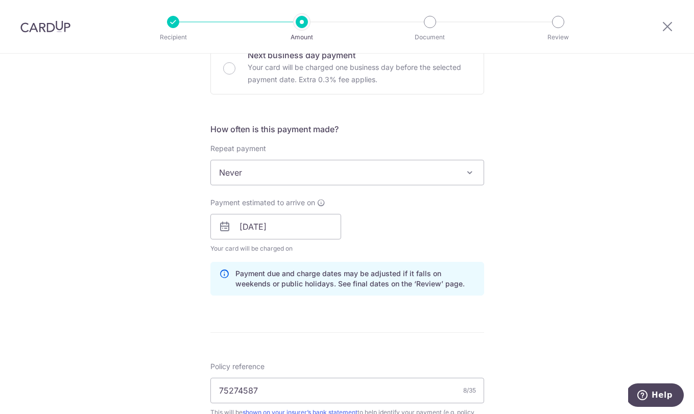
click at [320, 170] on span "Never" at bounding box center [347, 172] width 273 height 25
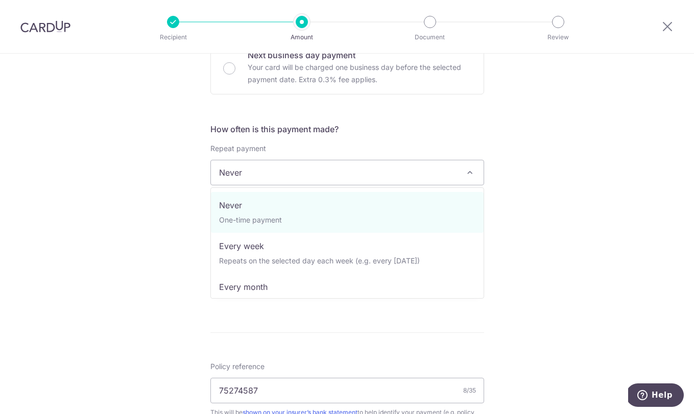
scroll to position [0, 0]
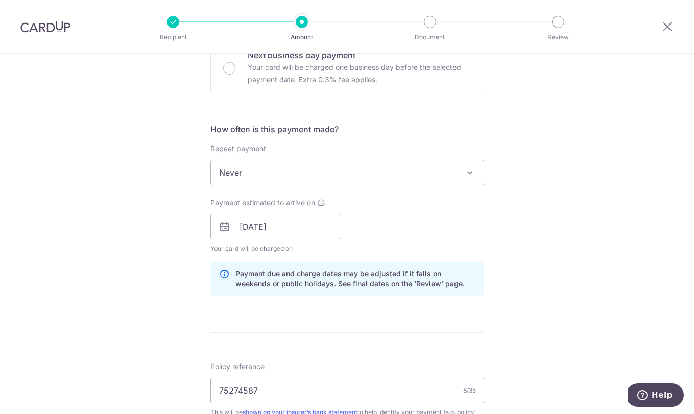
click at [153, 193] on div "Tell us more about your payment Enter payment amount SGD 3,946.00 3946.00 Selec…" at bounding box center [347, 241] width 694 height 1026
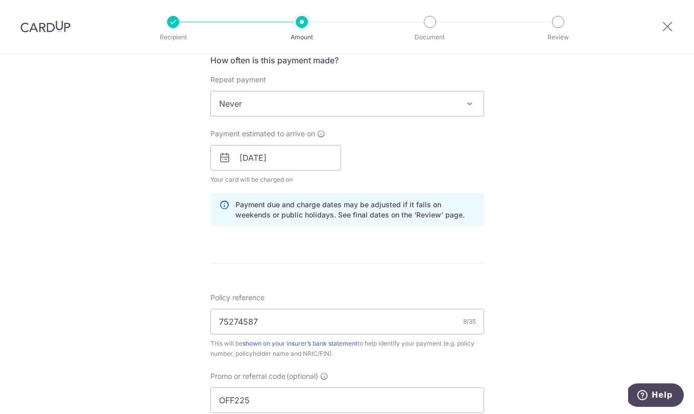
scroll to position [357, 0]
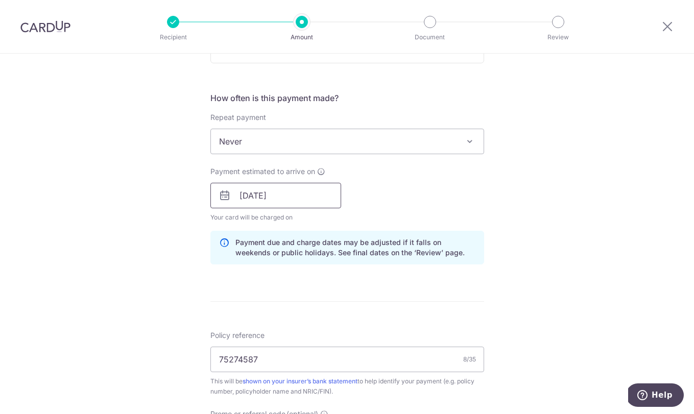
click at [300, 199] on input "[DATE]" at bounding box center [275, 196] width 131 height 26
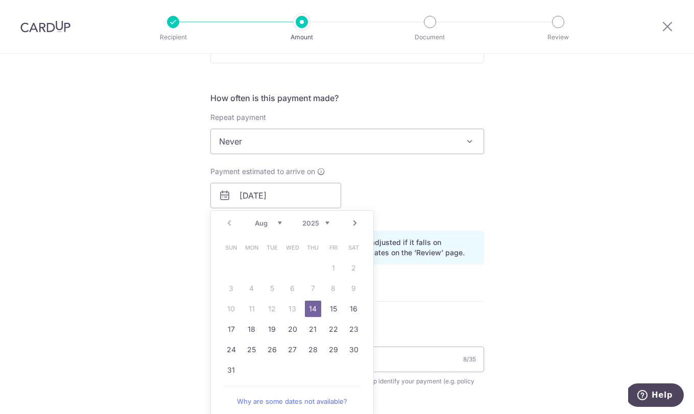
click at [270, 129] on span "Never" at bounding box center [347, 142] width 274 height 26
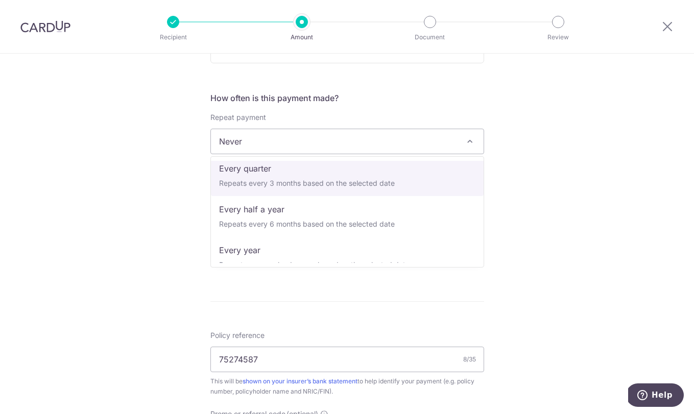
scroll to position [133, 0]
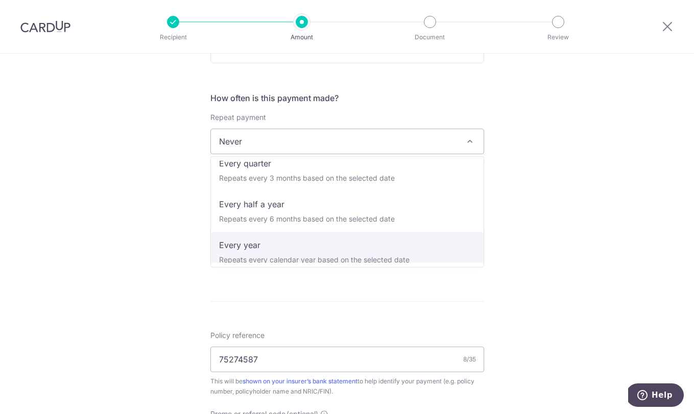
select select "6"
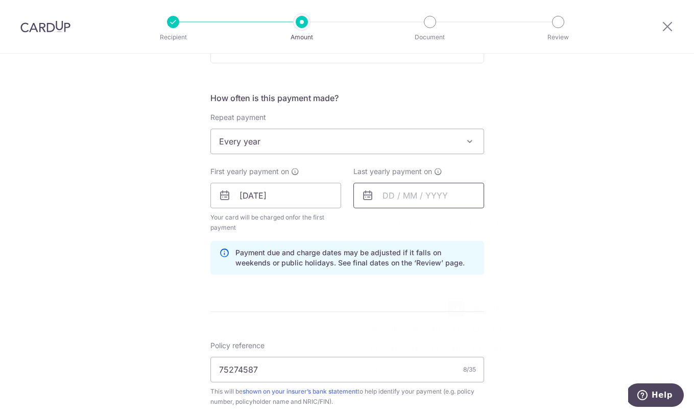
click at [394, 197] on input "text" at bounding box center [418, 196] width 131 height 26
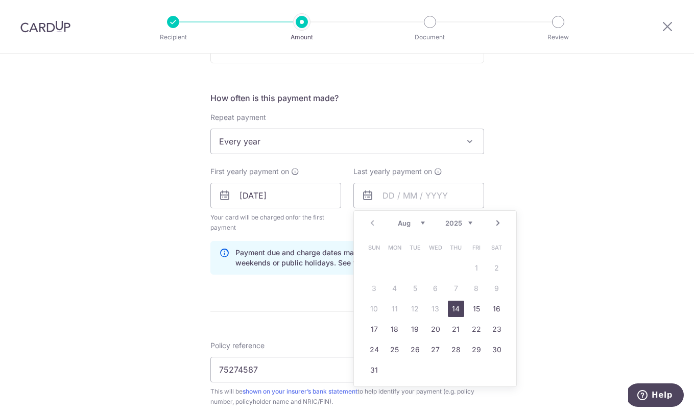
click at [500, 223] on link "Next" at bounding box center [498, 223] width 12 height 12
click at [439, 308] on link "14" at bounding box center [435, 309] width 16 height 16
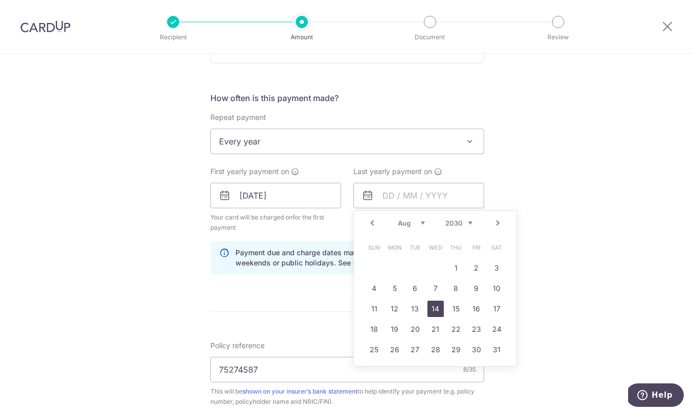
type input "14/08/2030"
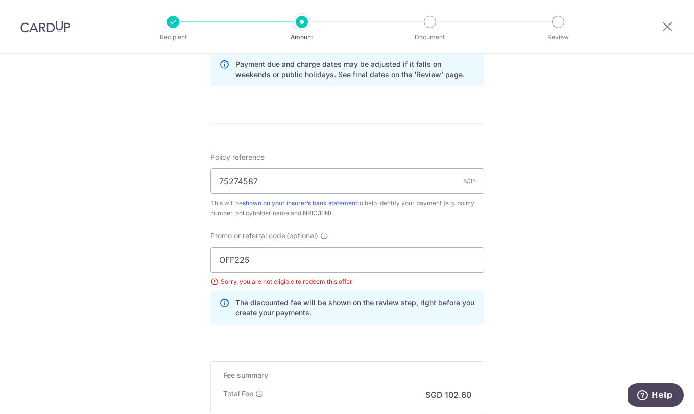
scroll to position [548, 0]
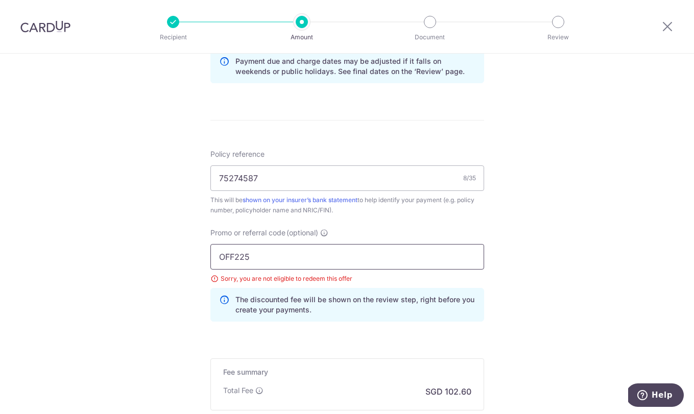
click at [330, 258] on input "OFF225" at bounding box center [347, 257] width 274 height 26
drag, startPoint x: 255, startPoint y: 256, endPoint x: 208, endPoint y: 256, distance: 46.5
click at [208, 256] on div "Promo or referral code (optional) OFF225 Sorry, you are not eligible to redeem …" at bounding box center [347, 279] width 286 height 102
paste input "REC18"
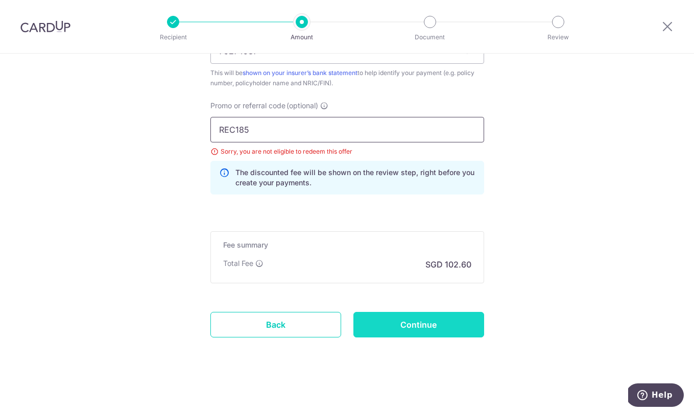
type input "REC185"
click at [455, 322] on input "Continue" at bounding box center [418, 325] width 131 height 26
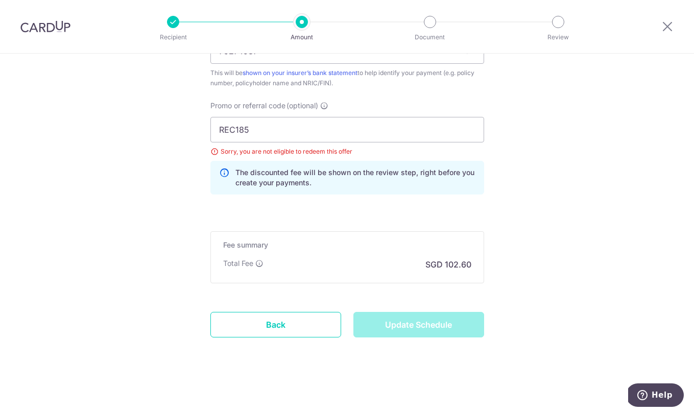
type input "Update Schedule"
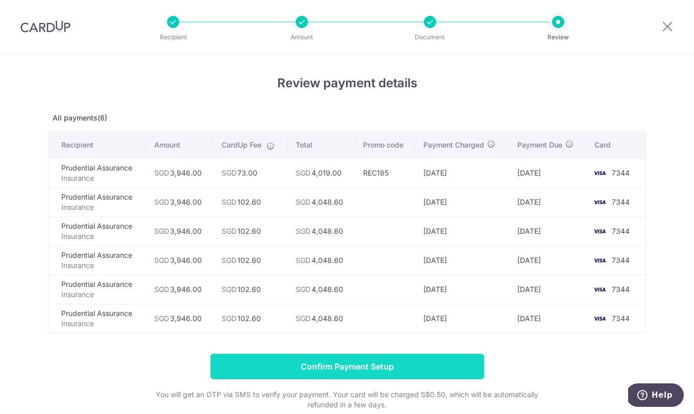
click at [314, 363] on input "Confirm Payment Setup" at bounding box center [347, 367] width 274 height 26
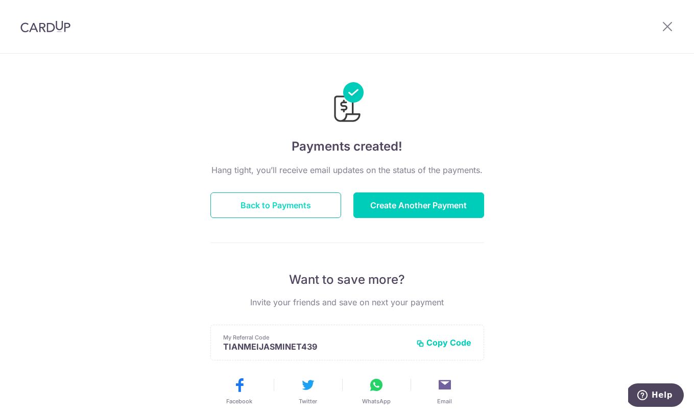
click at [300, 202] on button "Back to Payments" at bounding box center [275, 206] width 131 height 26
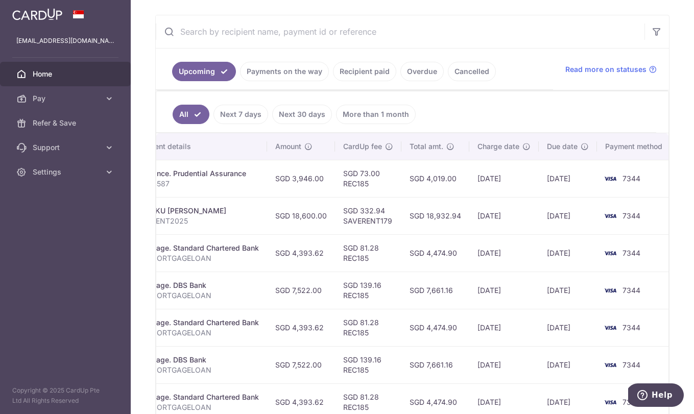
scroll to position [181, 0]
click at [366, 75] on link "Recipient paid" at bounding box center [364, 72] width 63 height 19
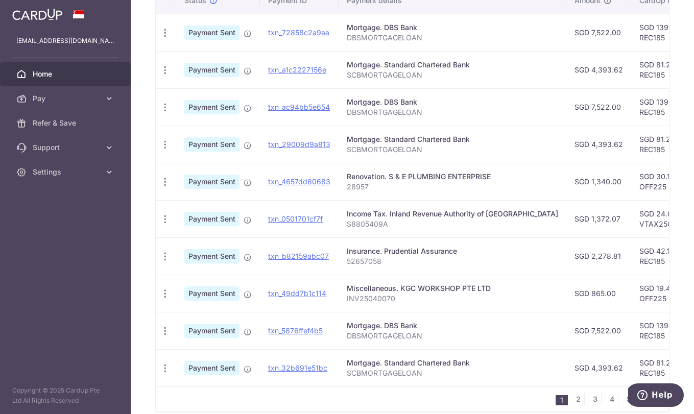
scroll to position [0, 0]
